Goal: Task Accomplishment & Management: Complete application form

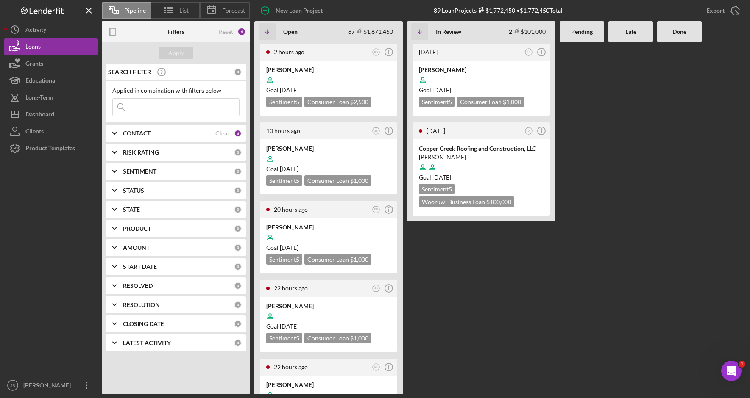
click at [135, 105] on input at bounding box center [176, 107] width 126 height 17
type input "[PERSON_NAME]"
click at [180, 51] on div "Apply" at bounding box center [176, 53] width 16 height 13
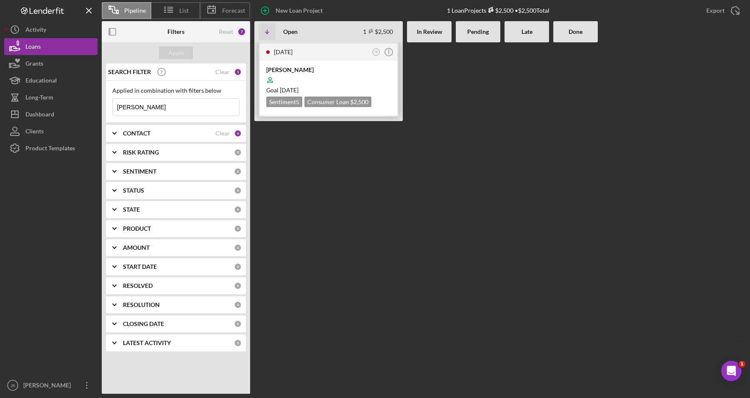
click at [292, 52] on time "[DATE]" at bounding box center [283, 51] width 19 height 7
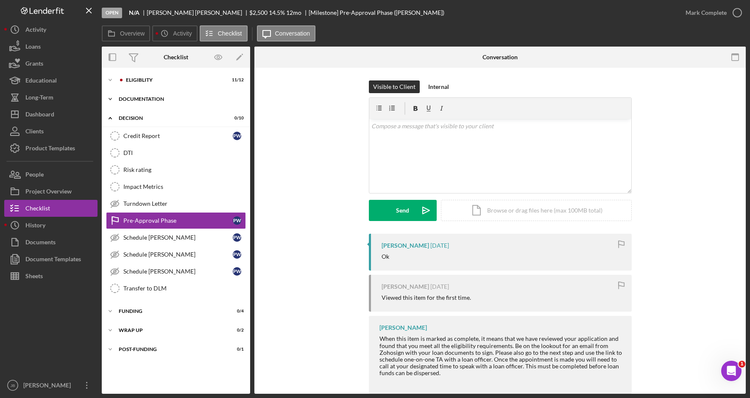
click at [136, 96] on div "Icon/Expander Documentation 9 / 9" at bounding box center [176, 99] width 148 height 17
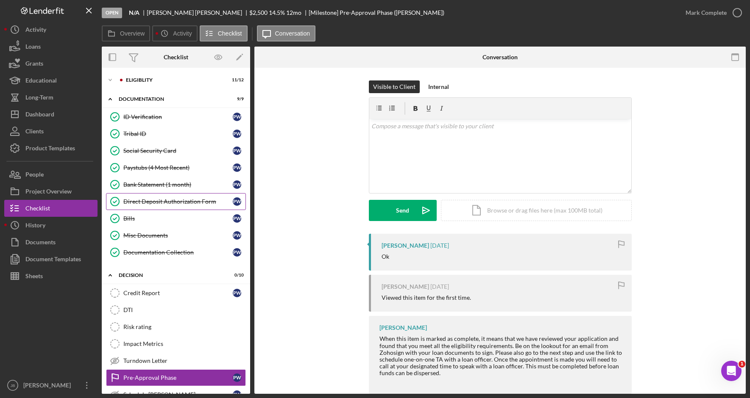
click at [184, 203] on div "Direct Deposit Authorization Form" at bounding box center [177, 201] width 109 height 7
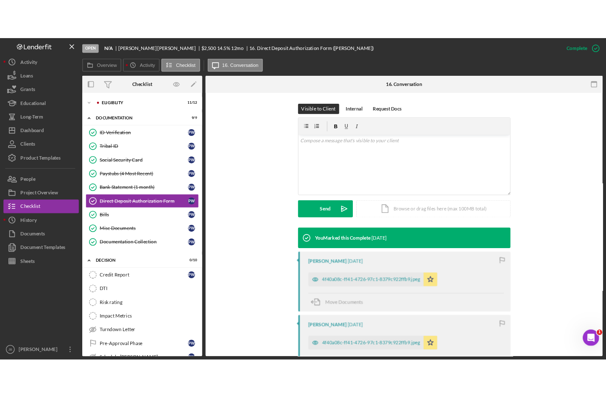
scroll to position [127, 0]
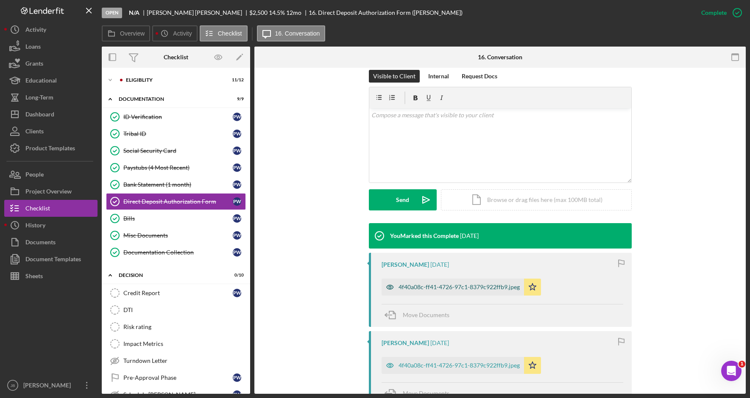
click at [411, 286] on div "4f40a08c-ff41-4726-97c1-8379c922ffb9.jpeg" at bounding box center [458, 287] width 121 height 7
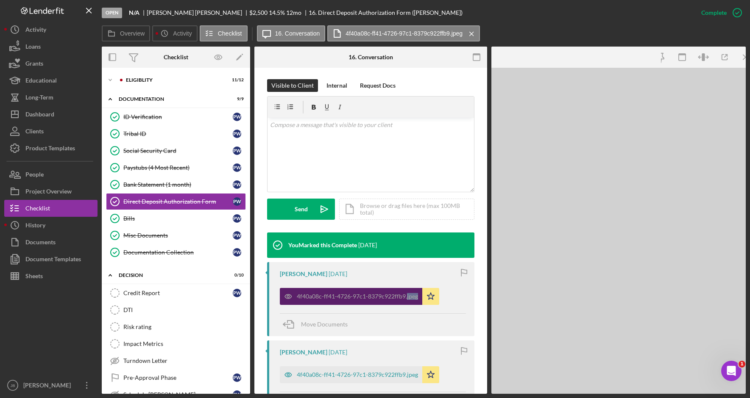
click at [411, 286] on div "4f40a08c-ff41-4726-97c1-8379c922ffb9.jpeg Icon/Star" at bounding box center [362, 294] width 164 height 21
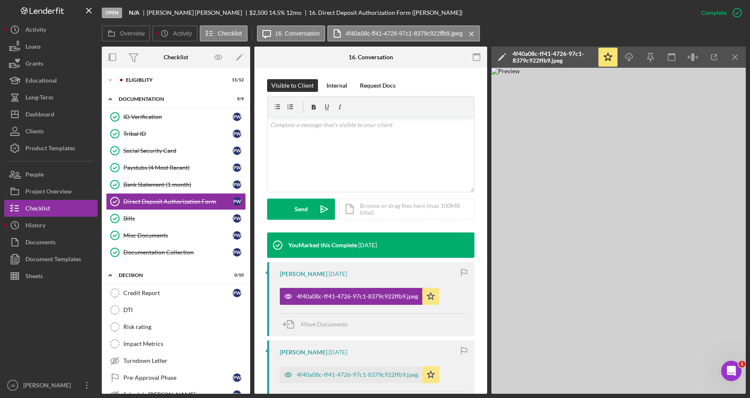
click at [523, 26] on div "Overview Icon/History Activity Checklist Icon/Message 16. Conversation 4f40a08c…" at bounding box center [424, 33] width 644 height 17
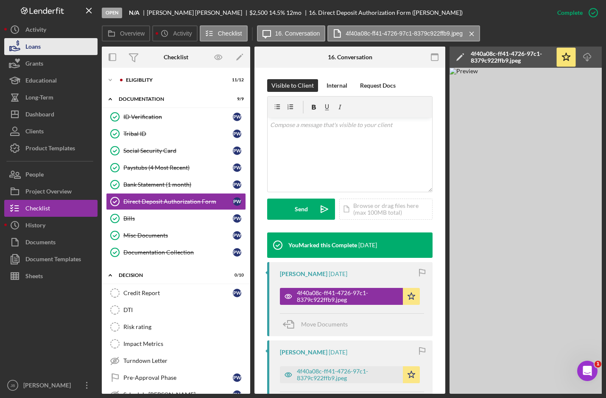
click at [62, 53] on button "Loans" at bounding box center [50, 46] width 93 height 17
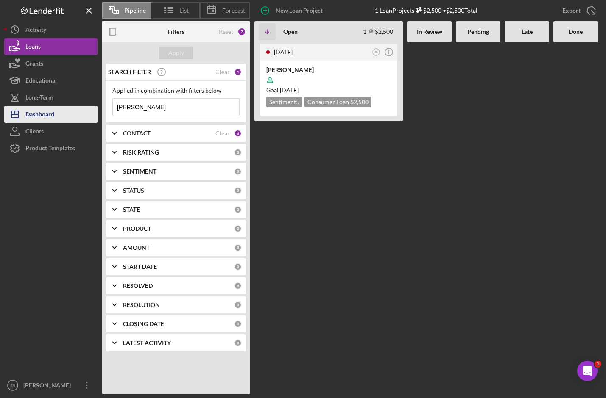
drag, startPoint x: 89, startPoint y: 107, endPoint x: 72, endPoint y: 111, distance: 18.1
click at [72, 111] on div "Pipeline List Forecast New Loan Project 1 Loan Projects $2,500 • $2,500 Total E…" at bounding box center [302, 197] width 597 height 394
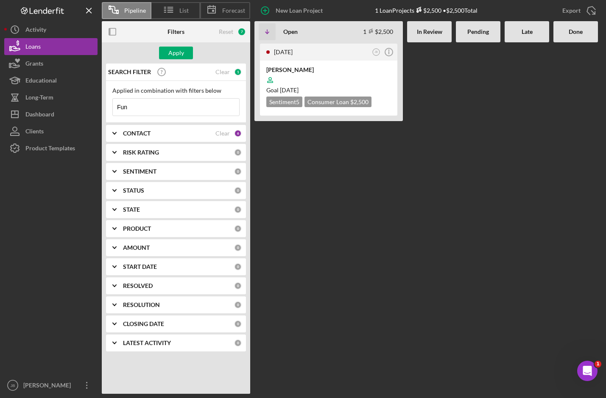
type input "[PERSON_NAME]"
click at [167, 47] on button "Apply" at bounding box center [176, 53] width 34 height 13
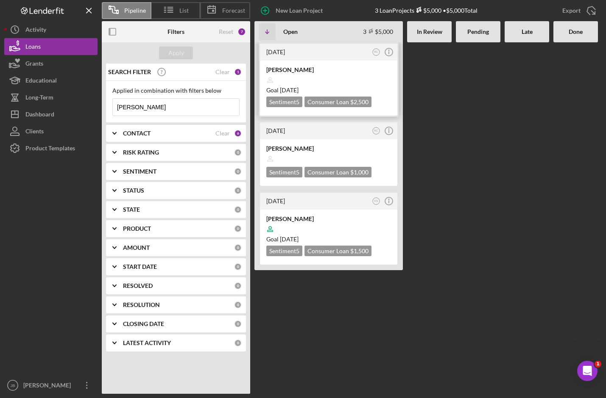
click at [313, 83] on div at bounding box center [328, 80] width 125 height 16
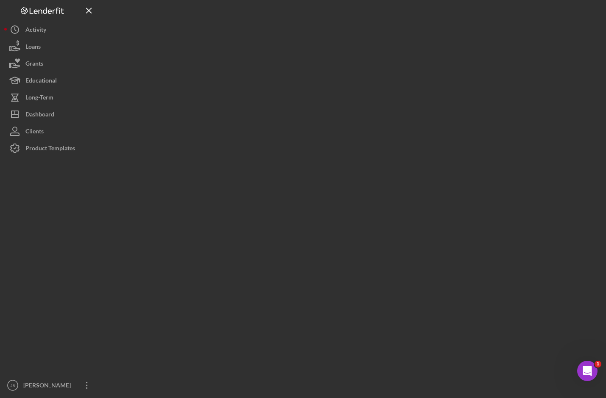
click at [313, 83] on div at bounding box center [352, 197] width 500 height 394
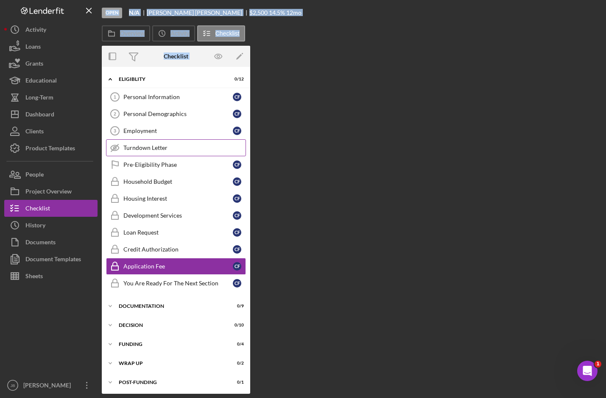
scroll to position [2, 0]
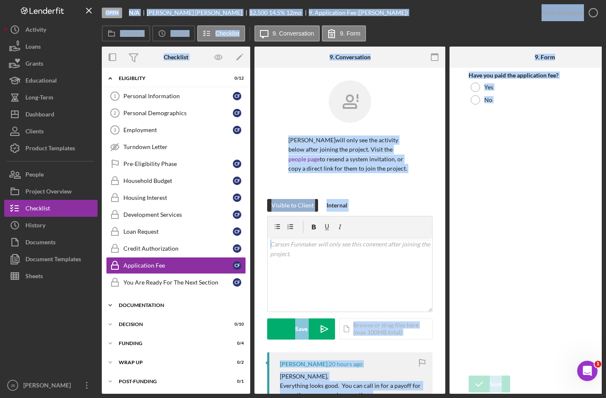
click at [171, 306] on div "Documentation" at bounding box center [179, 305] width 121 height 5
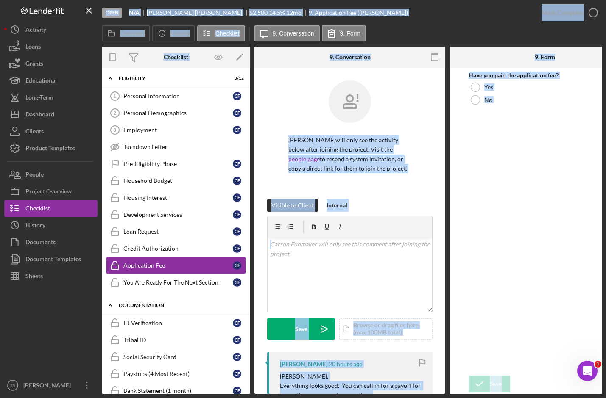
click at [171, 306] on div "Documentation" at bounding box center [179, 305] width 121 height 5
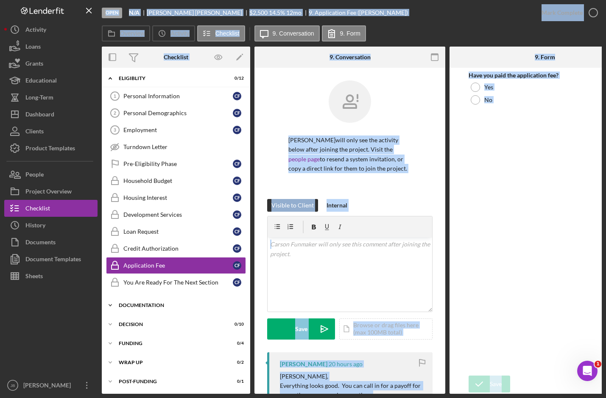
click at [164, 307] on div "Documentation" at bounding box center [179, 305] width 121 height 5
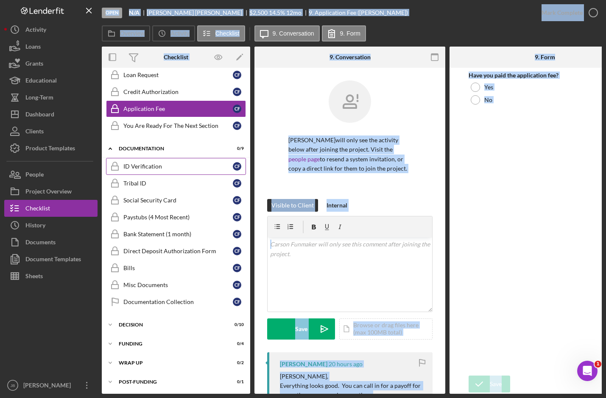
scroll to position [162, 0]
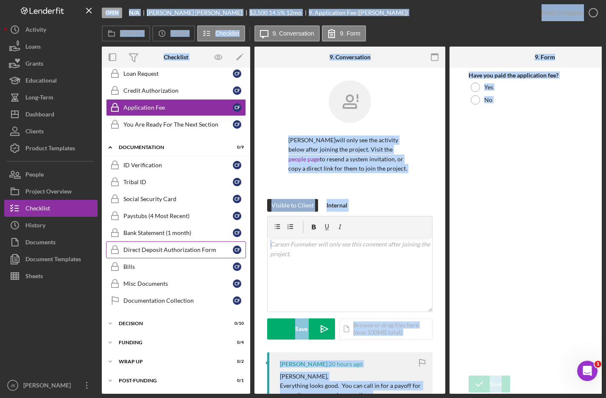
click at [185, 249] on div "Direct Deposit Authorization Form" at bounding box center [177, 250] width 109 height 7
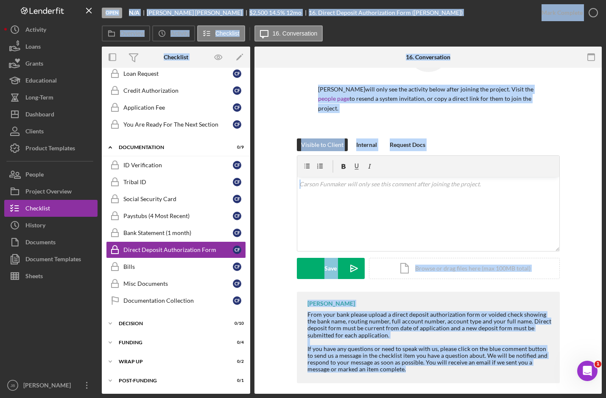
scroll to position [57, 0]
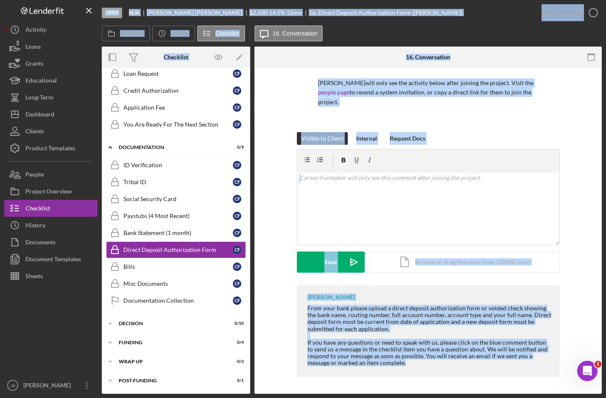
click at [411, 330] on div "From your bank please upload a direct deposit authorization form or voided chec…" at bounding box center [429, 318] width 244 height 27
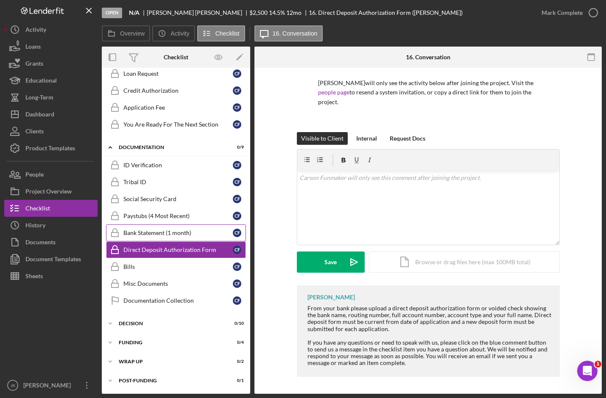
click at [181, 235] on div "Bank Statement (1 month)" at bounding box center [177, 233] width 109 height 7
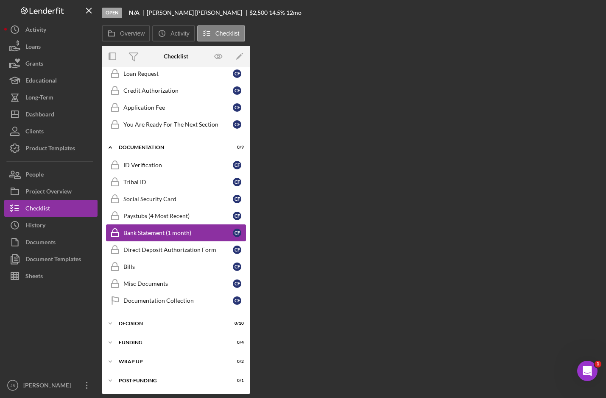
scroll to position [160, 0]
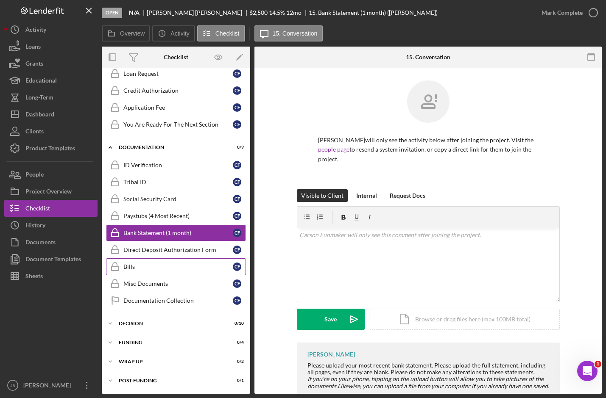
click at [176, 258] on link "Bills Bills C F" at bounding box center [176, 266] width 140 height 17
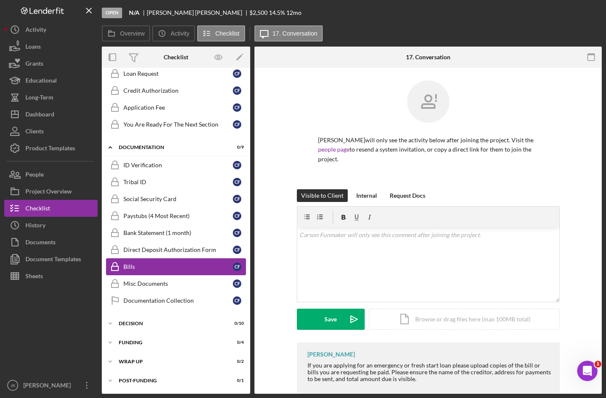
scroll to position [160, 0]
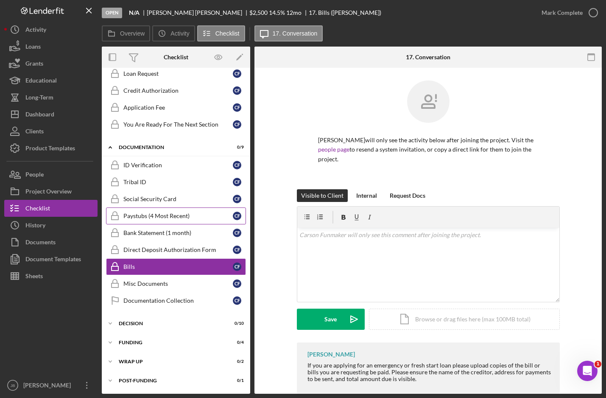
click at [183, 214] on div "Paystubs (4 Most Recent)" at bounding box center [177, 216] width 109 height 7
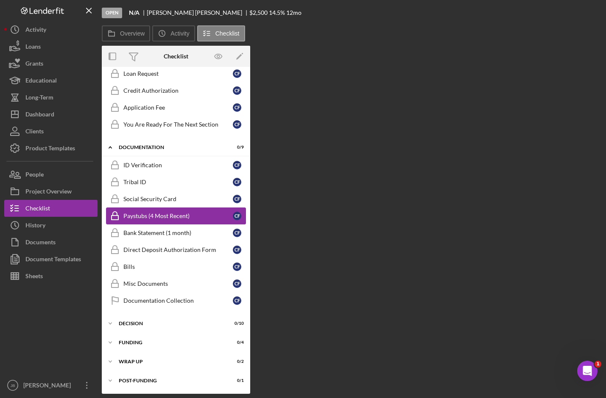
scroll to position [160, 0]
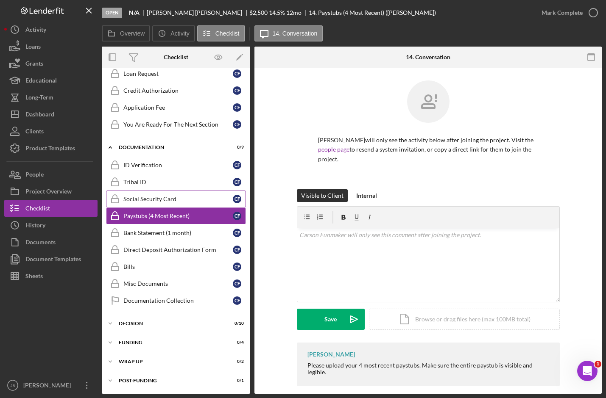
click at [183, 201] on div "Social Security Card" at bounding box center [177, 199] width 109 height 7
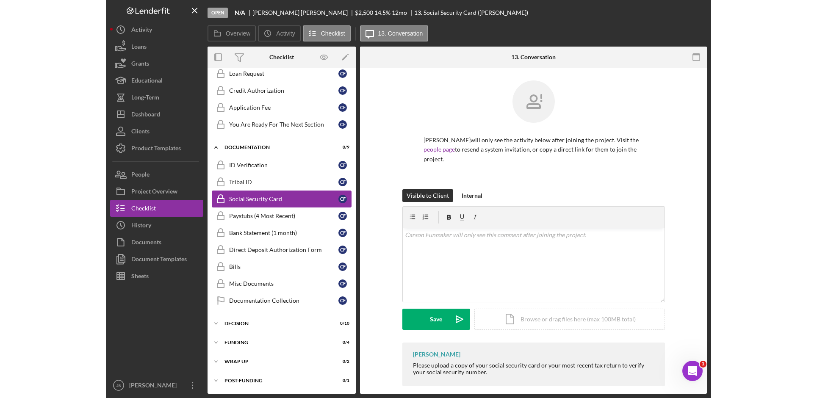
scroll to position [160, 0]
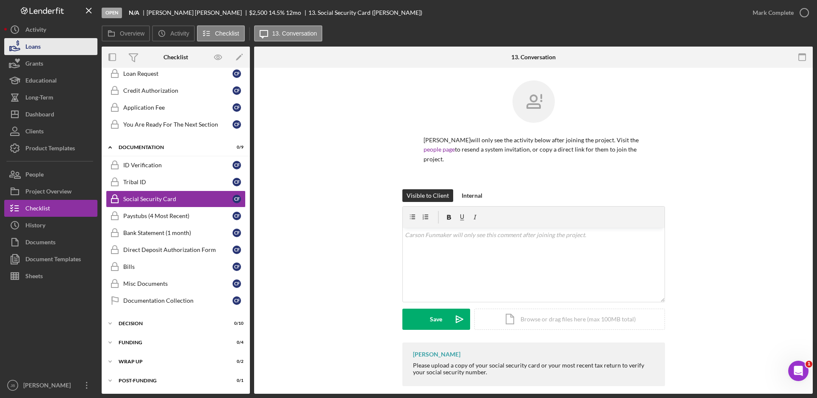
click at [55, 48] on button "Loans" at bounding box center [50, 46] width 93 height 17
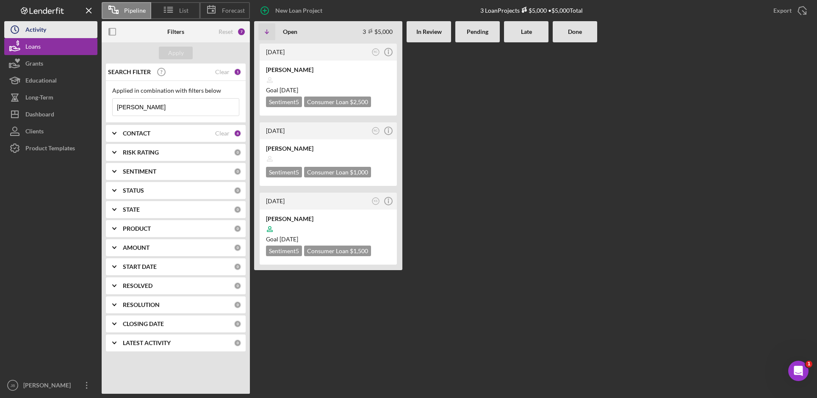
click at [71, 37] on button "Icon/History Activity" at bounding box center [50, 29] width 93 height 17
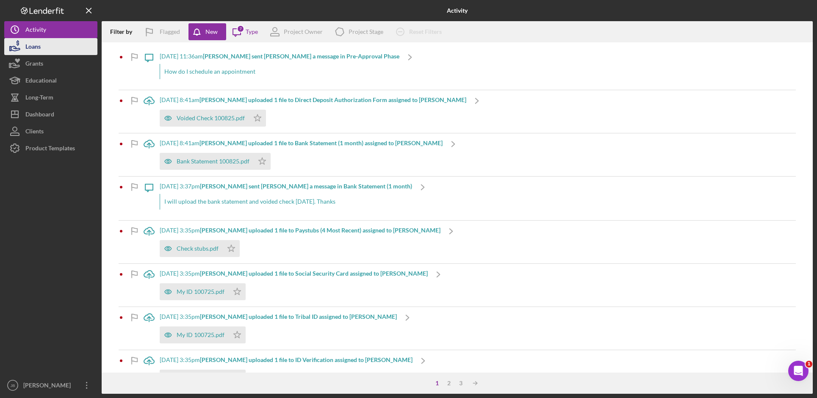
click at [66, 44] on button "Loans" at bounding box center [50, 46] width 93 height 17
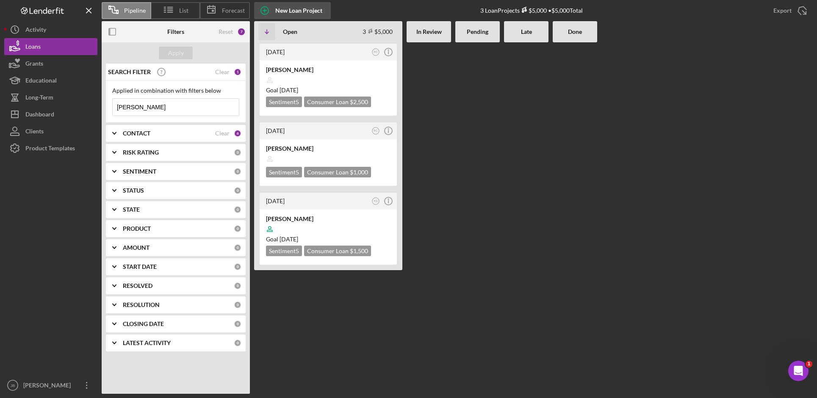
click at [307, 13] on div "New Loan Project" at bounding box center [298, 10] width 47 height 17
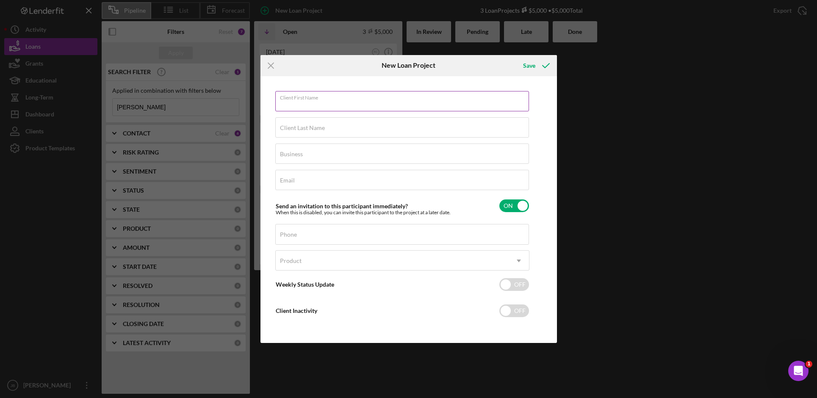
click at [315, 97] on div "Client First Name Required" at bounding box center [402, 101] width 254 height 21
type input "[PERSON_NAME]"
type input "J"
type input "[PERSON_NAME]"
click at [312, 104] on input "[PERSON_NAME]" at bounding box center [402, 101] width 254 height 20
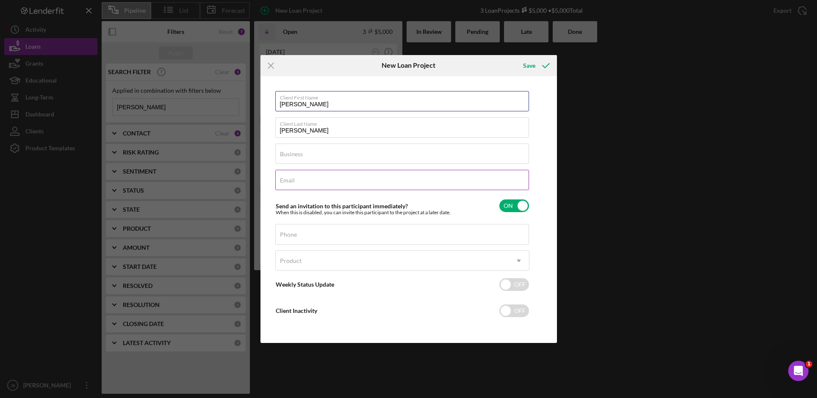
type input "[PERSON_NAME]"
click at [340, 176] on div "Email Required" at bounding box center [402, 180] width 254 height 21
type input "[EMAIL_ADDRESS][DOMAIN_NAME]"
click at [366, 264] on div "Product" at bounding box center [392, 260] width 233 height 19
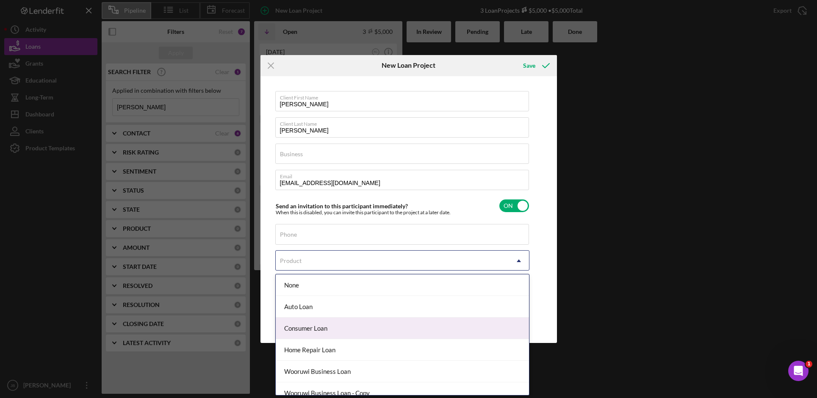
click at [436, 331] on div "Consumer Loan" at bounding box center [402, 329] width 253 height 22
checkbox input "true"
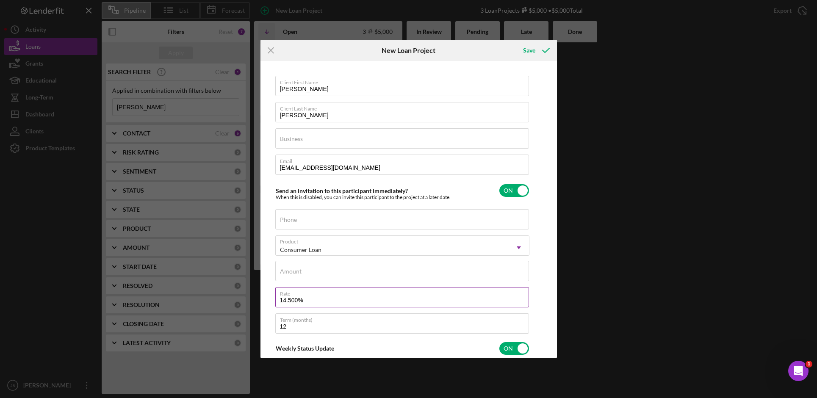
scroll to position [42, 0]
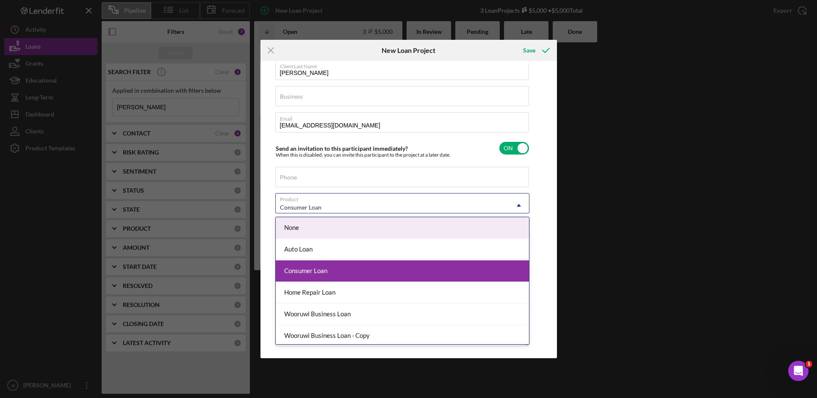
click at [507, 207] on div "Consumer Loan" at bounding box center [392, 207] width 233 height 19
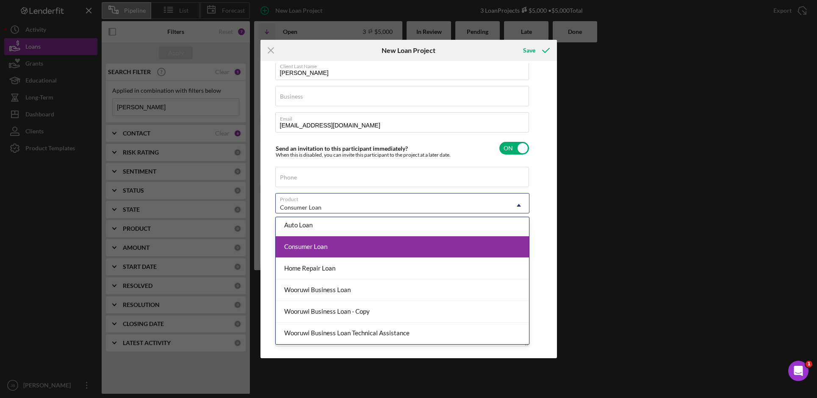
scroll to position [0, 0]
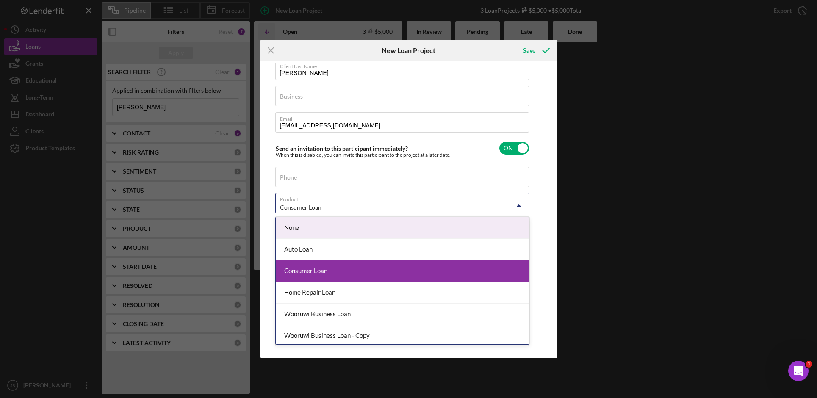
click at [534, 208] on div "Client First Name [PERSON_NAME] Client Last Name [PERSON_NAME] Business Require…" at bounding box center [409, 209] width 292 height 293
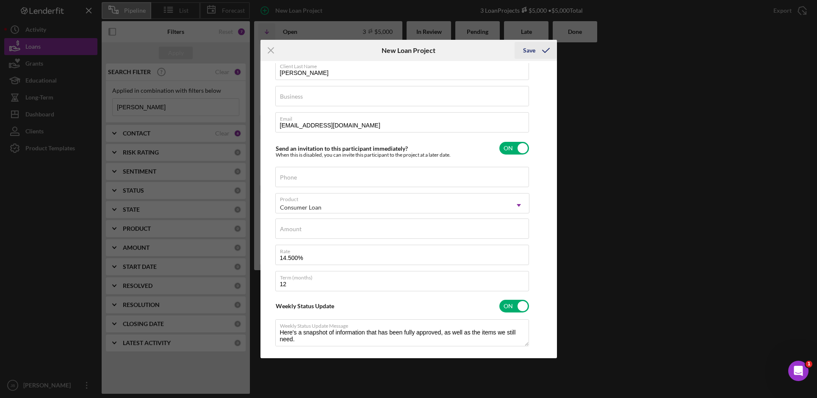
click at [536, 56] on icon "submit" at bounding box center [546, 50] width 21 height 21
type textarea "Here's a snapshot of information that has been fully approved, as well as the i…"
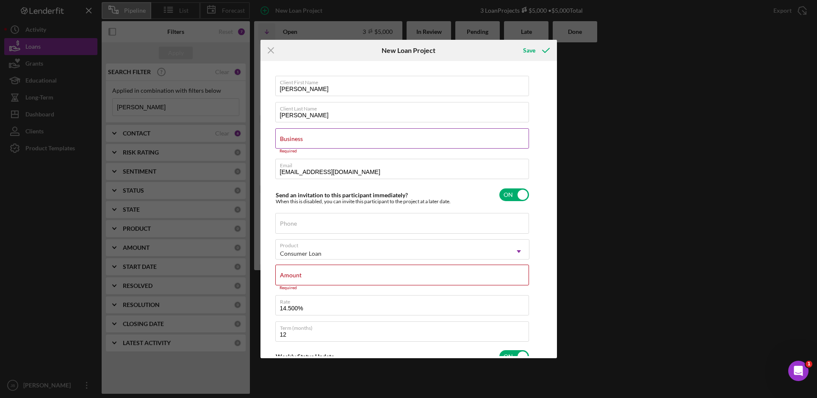
click at [330, 146] on input "Business" at bounding box center [402, 138] width 254 height 20
type input "F"
type textarea "Here's a snapshot of information that has been fully approved, as well as the i…"
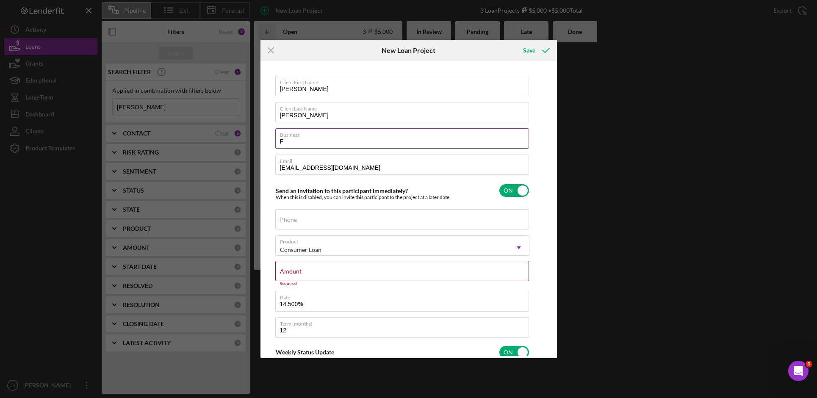
type input "FN"
type textarea "Here's a snapshot of information that has been fully approved, as well as the i…"
type input "FNC"
type textarea "Here's a snapshot of information that has been fully approved, as well as the i…"
type input "FNCF"
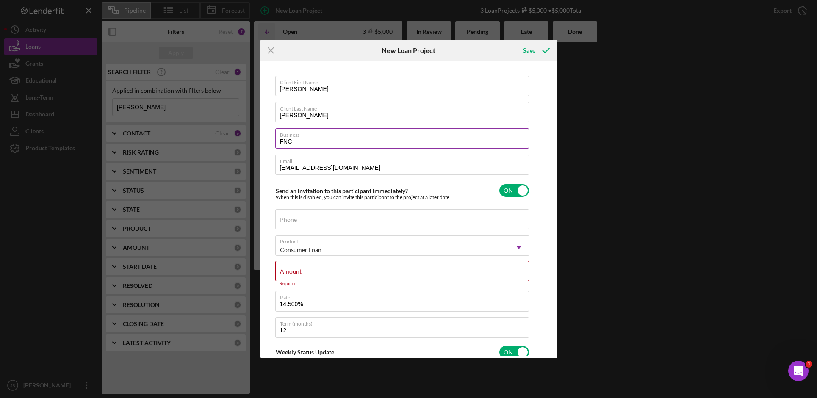
type textarea "Here's a snapshot of information that has been fully approved, as well as the i…"
type input "FNCF"
click at [521, 46] on button "Save" at bounding box center [536, 50] width 42 height 17
click at [531, 52] on div "Save" at bounding box center [529, 50] width 12 height 17
type textarea "Here's a snapshot of information that has been fully approved, as well as the i…"
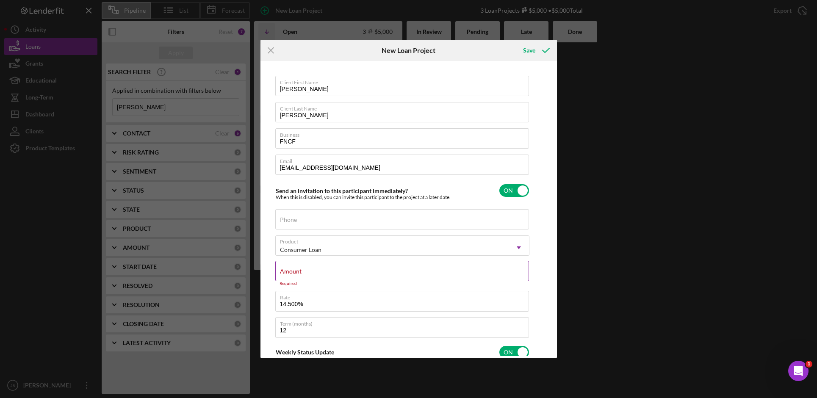
click at [368, 272] on input "Amount" at bounding box center [402, 271] width 254 height 20
type input "$1"
type textarea "Here's a snapshot of information that has been fully approved, as well as the i…"
type input "$10"
type textarea "Here's a snapshot of information that has been fully approved, as well as the i…"
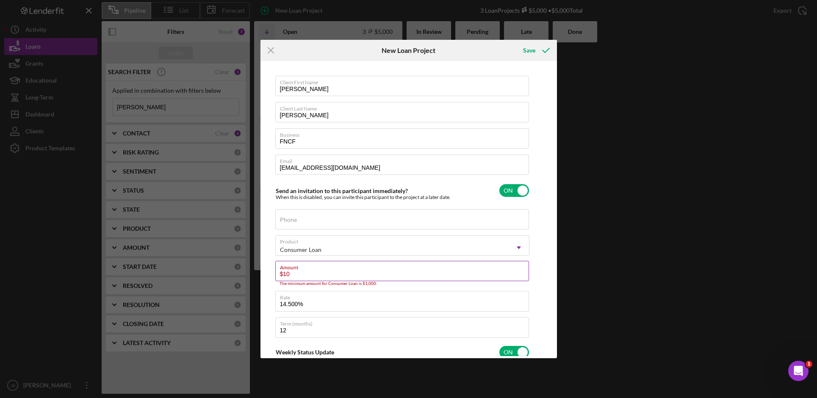
type input "$100"
type textarea "Here's a snapshot of information that has been fully approved, as well as the i…"
type input "$1,000"
type textarea "Here's a snapshot of information that has been fully approved, as well as the i…"
type input "$1,000"
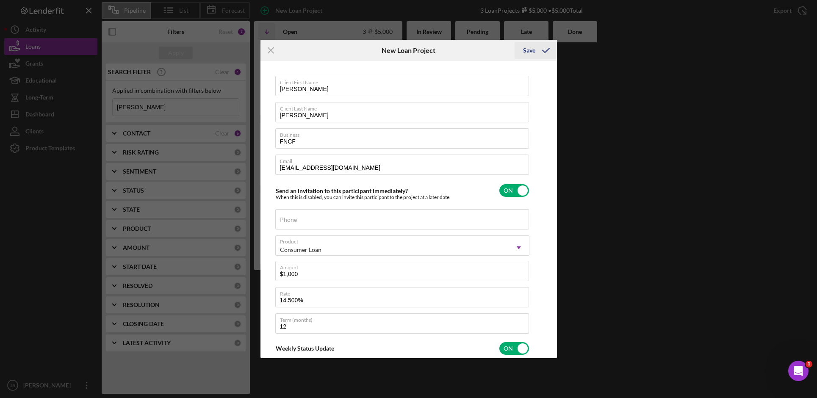
click at [533, 50] on div "Save" at bounding box center [529, 50] width 12 height 17
type textarea "Here's a snapshot of information that has been fully approved, as well as the i…"
checkbox input "false"
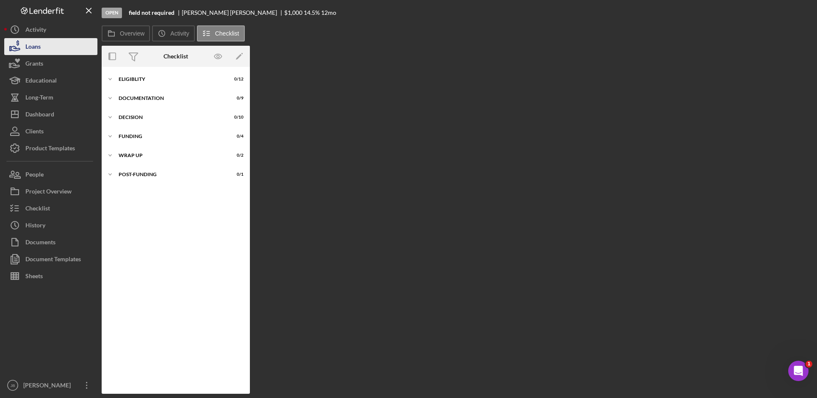
click at [67, 54] on button "Loans" at bounding box center [50, 46] width 93 height 17
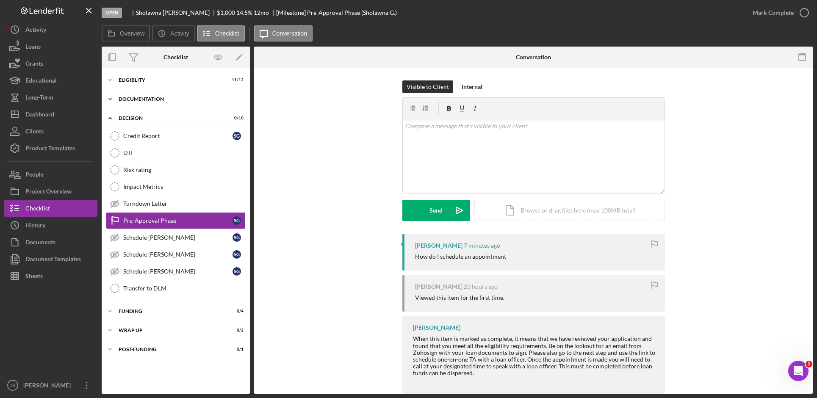
click at [169, 98] on div "Documentation" at bounding box center [179, 99] width 121 height 5
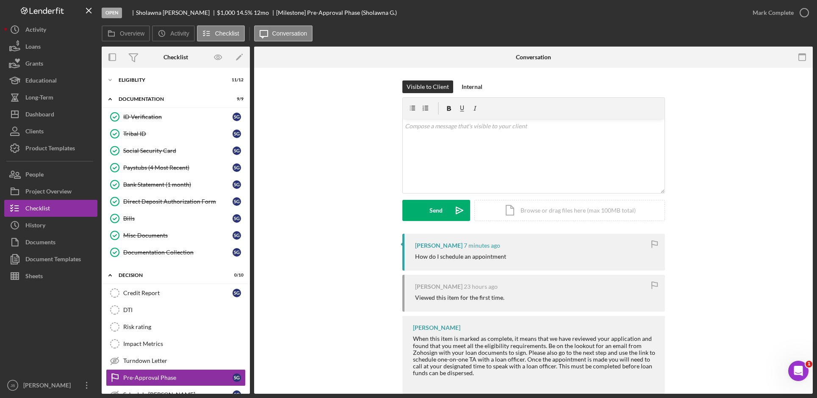
click at [317, 183] on div "Visible to Client Internal v Color teal Color pink Remove color Add row above A…" at bounding box center [533, 157] width 533 height 153
click at [467, 138] on div "v Color teal Color pink Remove color Add row above Add row below Add column bef…" at bounding box center [534, 156] width 262 height 74
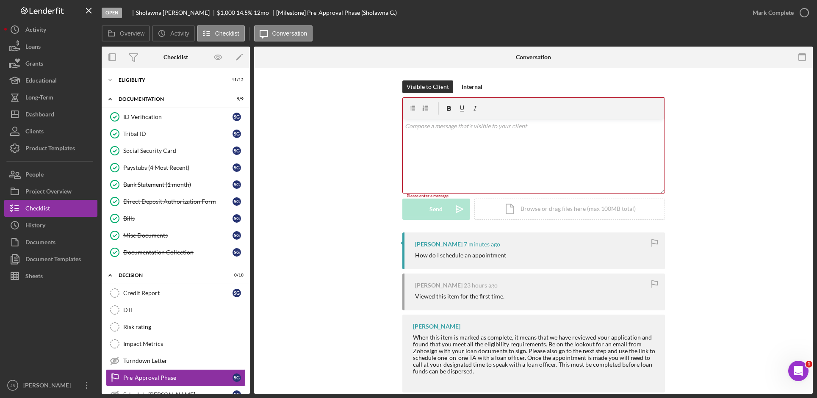
click at [446, 144] on div "v Color teal Color pink Remove color Add row above Add row below Add column bef…" at bounding box center [534, 156] width 262 height 74
click at [550, 128] on p "Please go out to our website cedargrowth.org" at bounding box center [533, 126] width 257 height 9
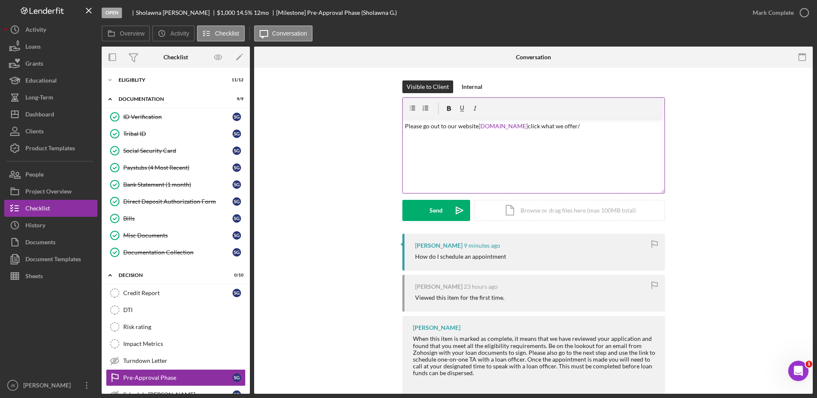
click at [610, 134] on div "v Color teal Color pink Remove color Add row above Add row below Add column bef…" at bounding box center [534, 156] width 262 height 74
click at [574, 125] on p "Please go out to our website cedargrowth.org click what we offer/one on one coa…" at bounding box center [533, 126] width 257 height 9
click at [650, 127] on p "Please go out to our website cedargrowth.org click what we offer/services/one o…" at bounding box center [533, 126] width 257 height 9
click at [655, 128] on p "Please go out to our website cedargrowth.org click what we offer/services/one o…" at bounding box center [533, 126] width 257 height 9
click at [478, 143] on div "v Color teal Color pink Remove color Add row above Add row below Add column bef…" at bounding box center [534, 156] width 262 height 74
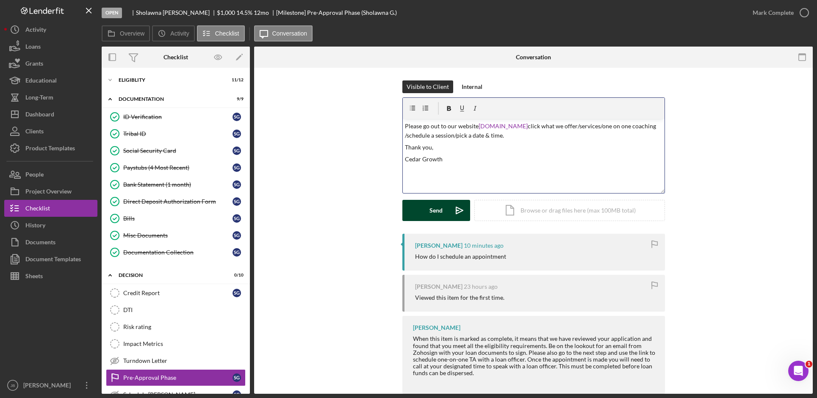
click at [462, 207] on icon "Icon/icon-invite-send" at bounding box center [459, 210] width 21 height 21
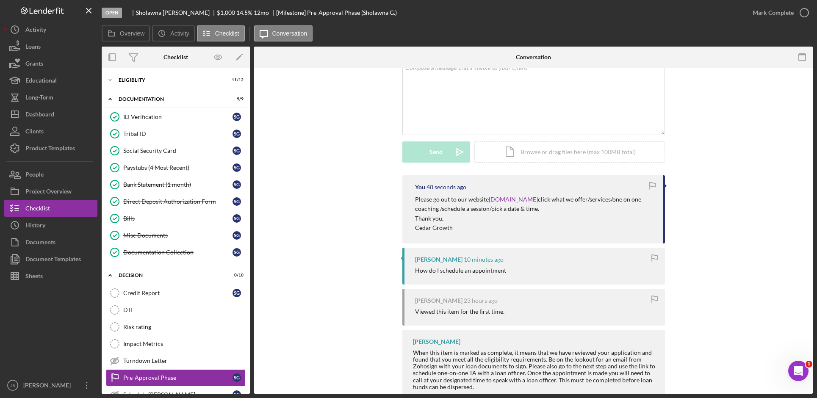
scroll to position [85, 0]
